Goal: Use online tool/utility: Use online tool/utility

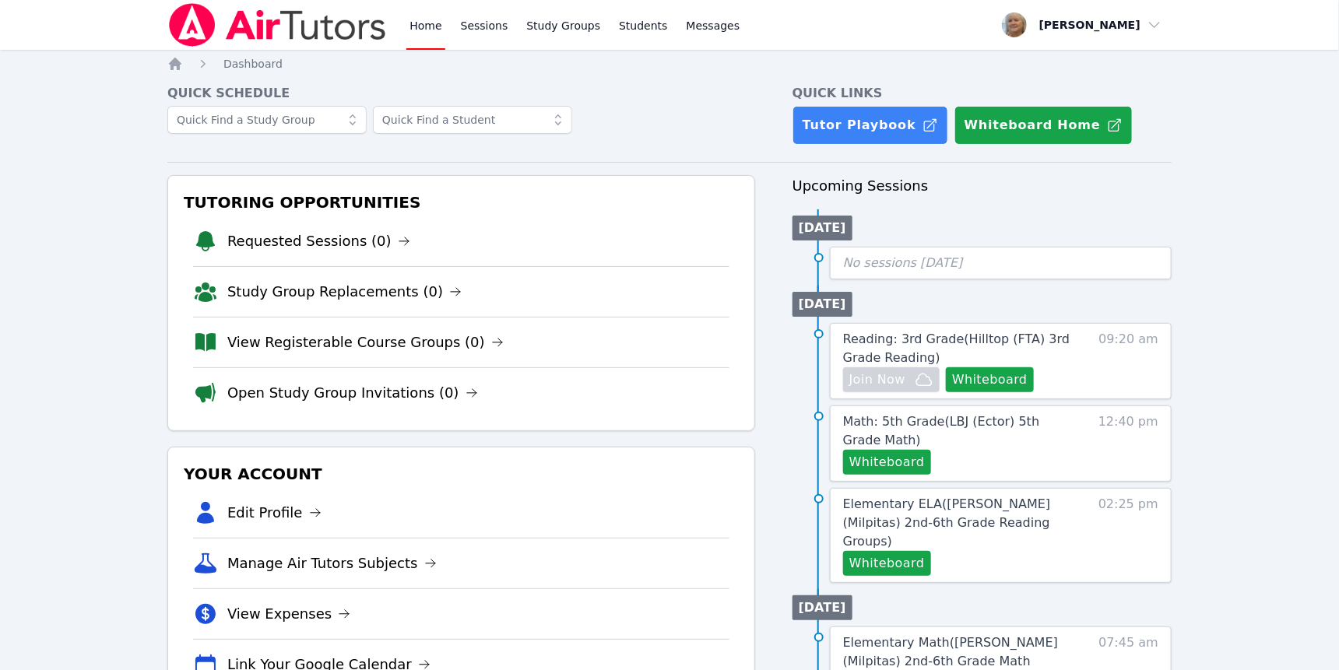
scroll to position [5, 0]
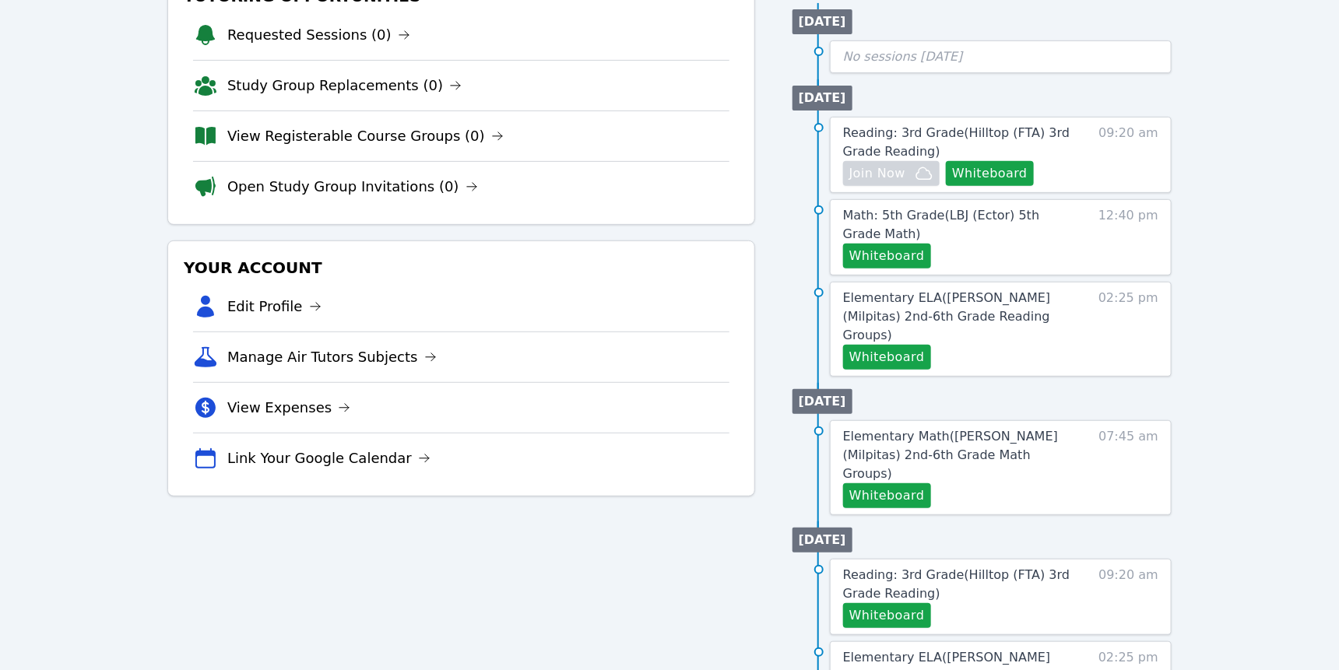
scroll to position [208, 0]
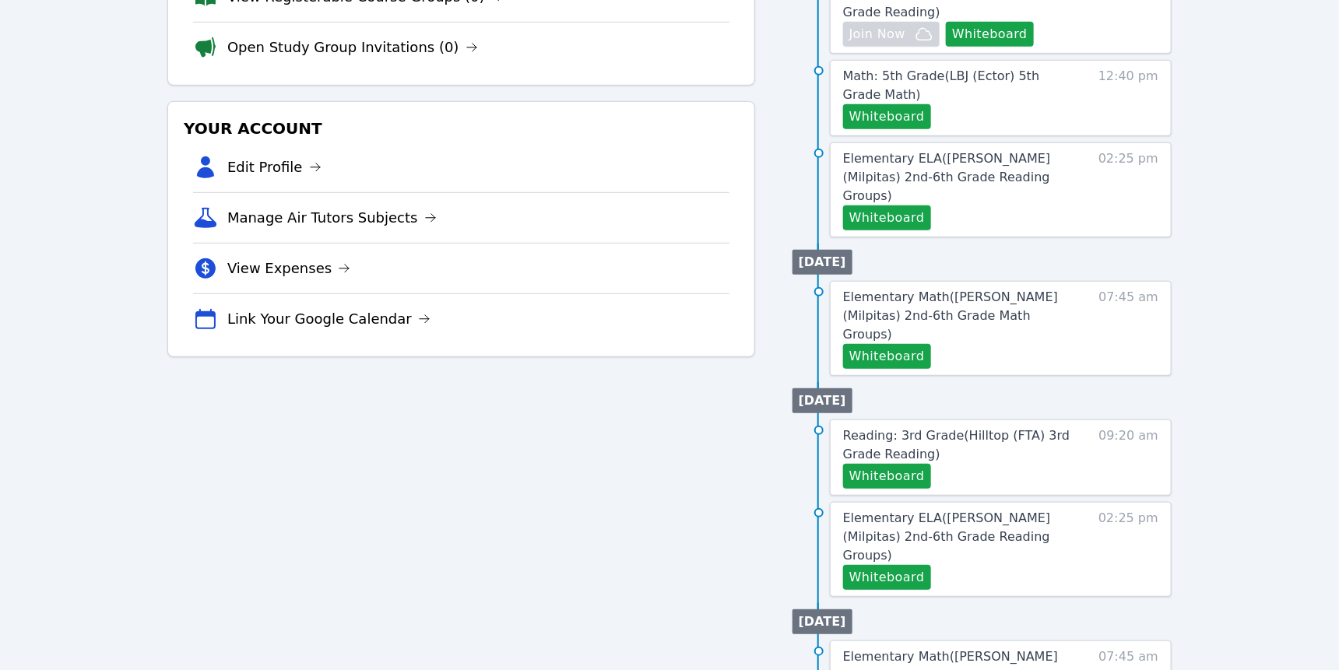
scroll to position [353, 0]
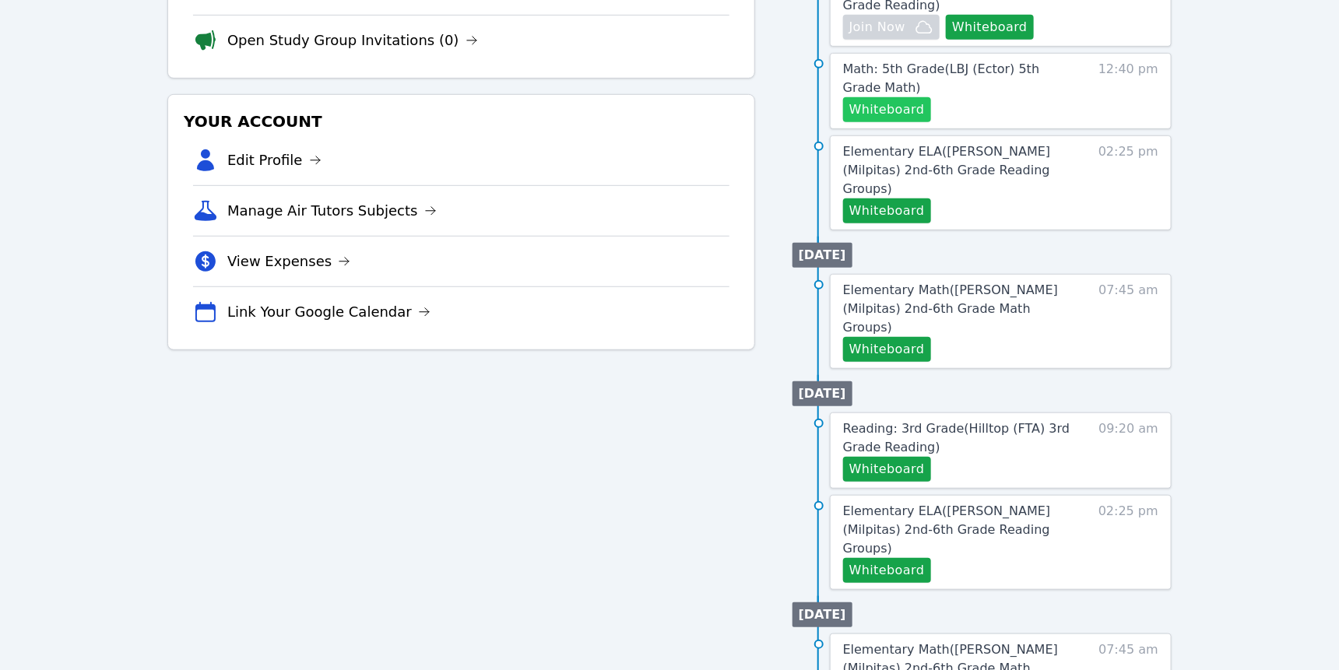
click at [931, 122] on button "Whiteboard" at bounding box center [887, 109] width 88 height 25
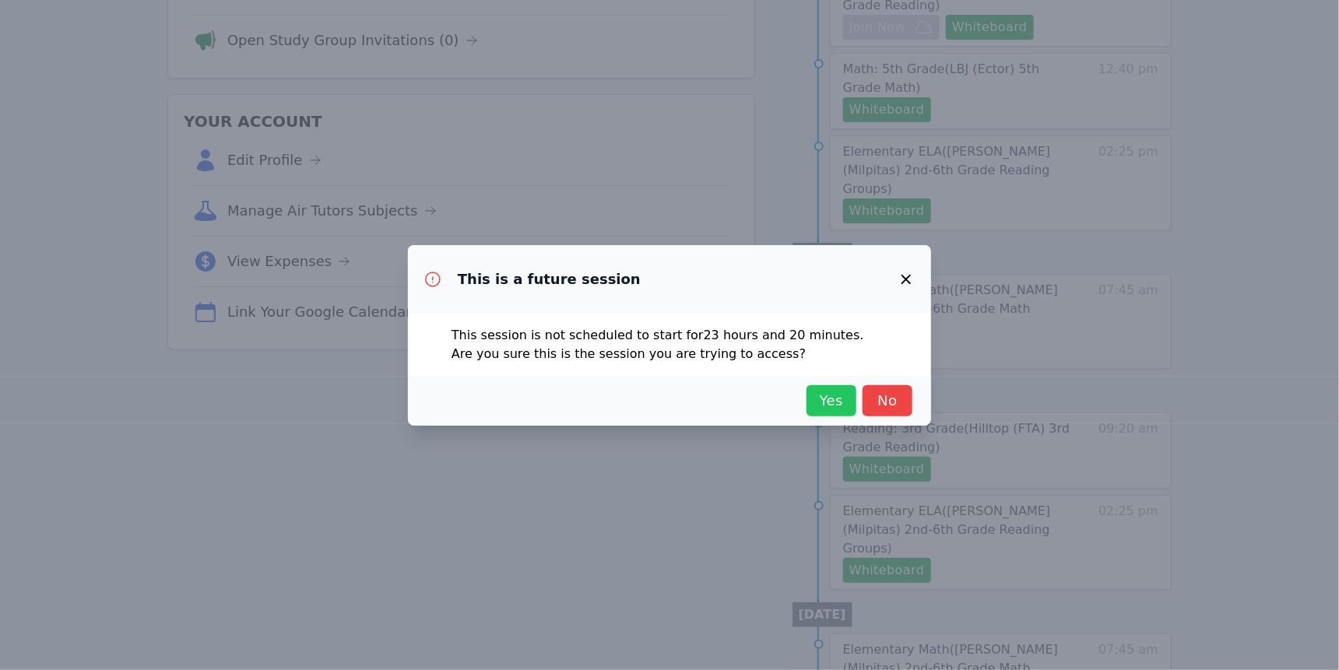
click at [848, 412] on span "Yes" at bounding box center [831, 401] width 34 height 22
